Goal: Task Accomplishment & Management: Manage account settings

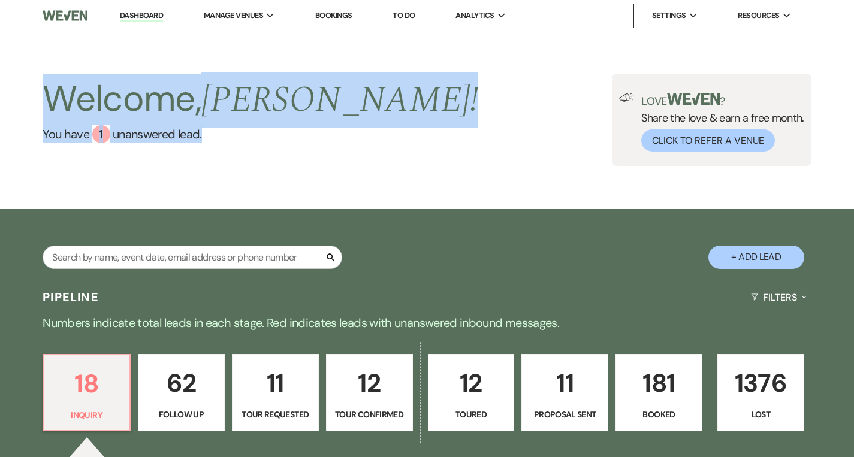
drag, startPoint x: 333, startPoint y: 175, endPoint x: 266, endPoint y: 40, distance: 151.2
click at [266, 41] on div "Welcome, [PERSON_NAME] ! You have 1 unanswered lead . Love ? Share the love & e…" at bounding box center [427, 120] width 854 height 178
click at [234, 40] on li "The Madison Venue" at bounding box center [264, 40] width 108 height 12
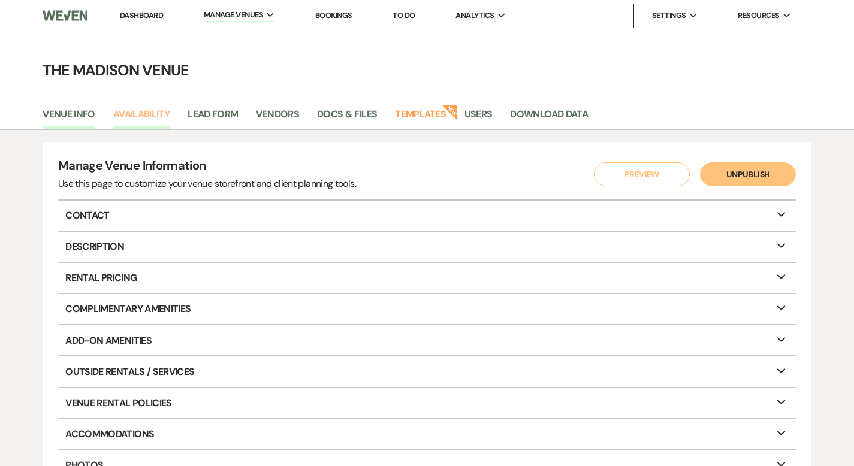
click at [144, 115] on link "Availability" at bounding box center [141, 118] width 56 height 23
select select "3"
select select "2026"
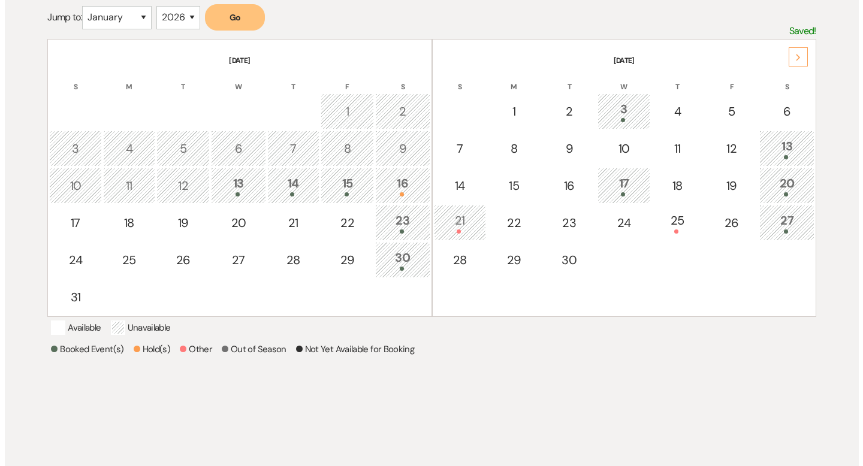
scroll to position [229, 0]
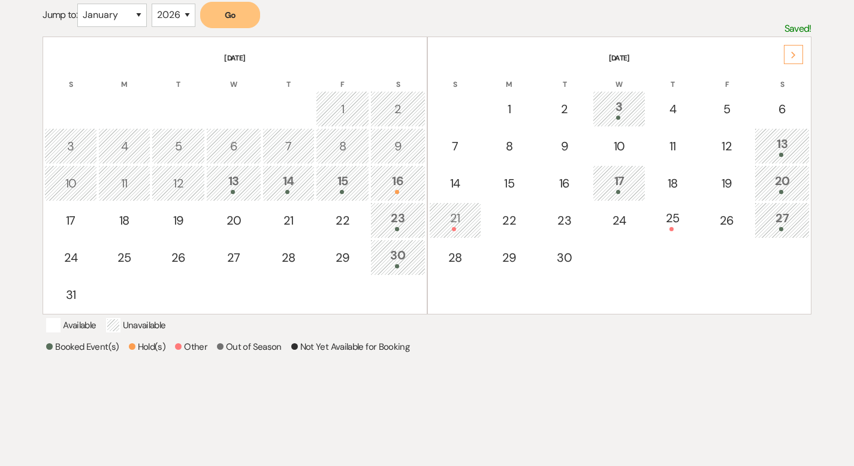
click at [793, 49] on div "Next" at bounding box center [793, 54] width 19 height 19
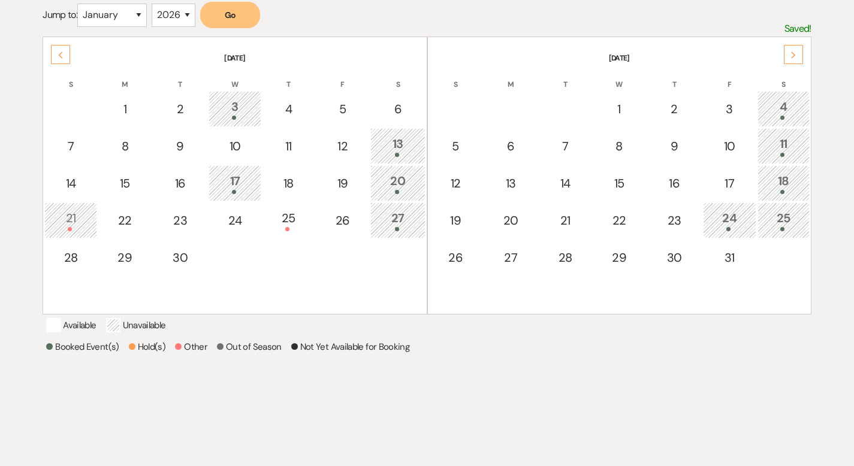
click at [793, 49] on div "Next" at bounding box center [793, 54] width 19 height 19
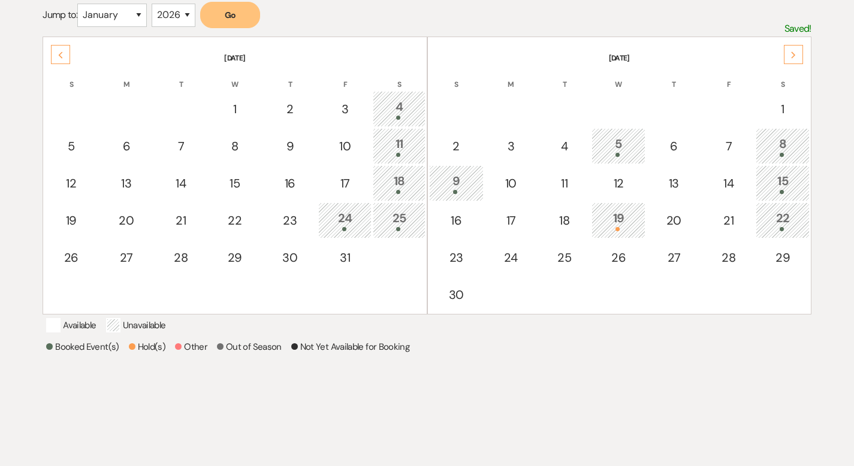
click at [793, 49] on div "Next" at bounding box center [793, 54] width 19 height 19
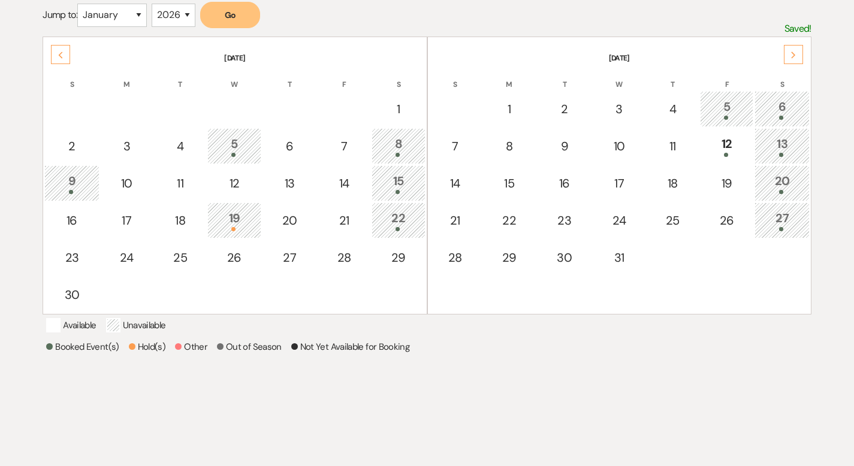
click at [67, 47] on div "Previous" at bounding box center [60, 54] width 19 height 19
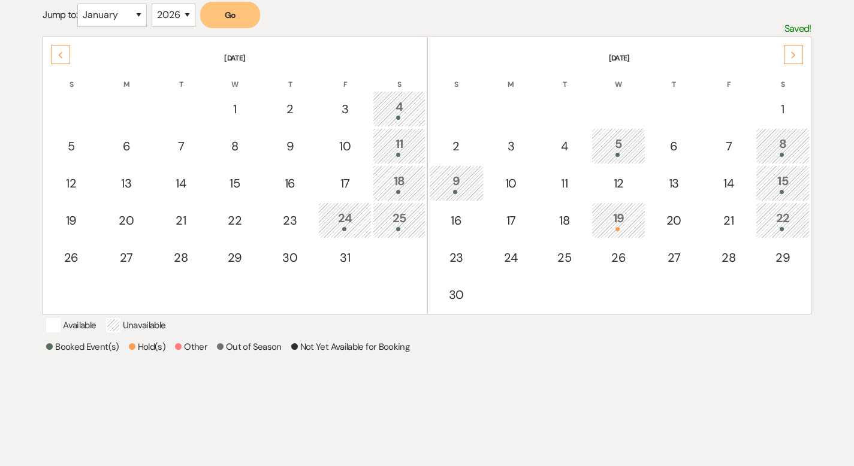
click at [67, 47] on div "Previous" at bounding box center [60, 54] width 19 height 19
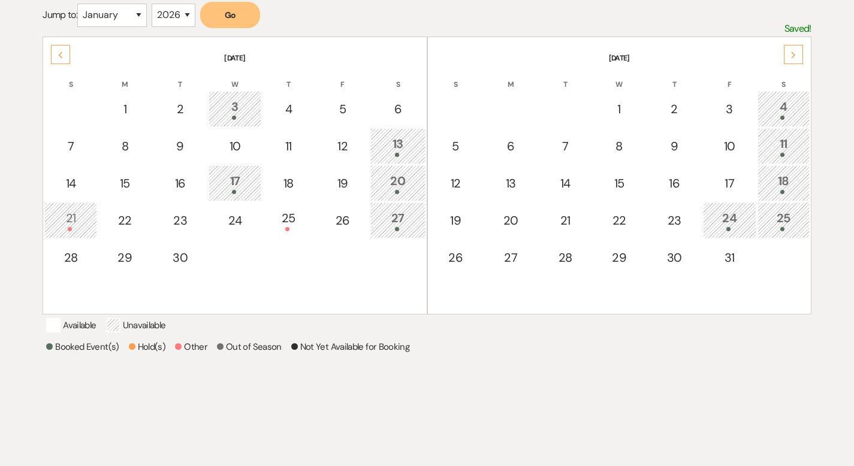
click at [67, 47] on div "Previous" at bounding box center [60, 54] width 19 height 19
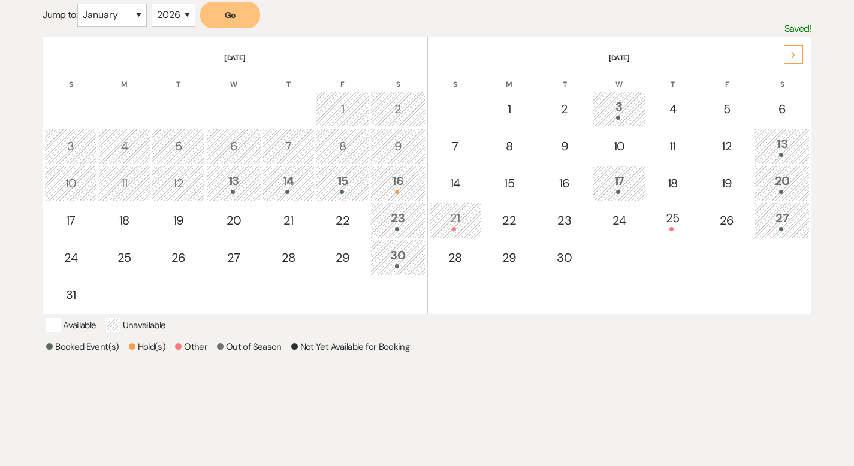
click at [800, 51] on div "Next" at bounding box center [793, 54] width 19 height 19
